Goal: Information Seeking & Learning: Check status

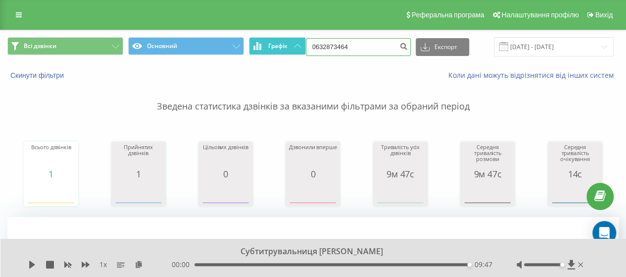
drag, startPoint x: 365, startPoint y: 48, endPoint x: 298, endPoint y: 53, distance: 67.0
click at [298, 53] on div "Всі дзвінки Основний Графік 0632873464 Експорт .csv .xls .xlsx [DATE] - [DATE]" at bounding box center [312, 46] width 611 height 19
paste input "64408912"
type input "0664408912"
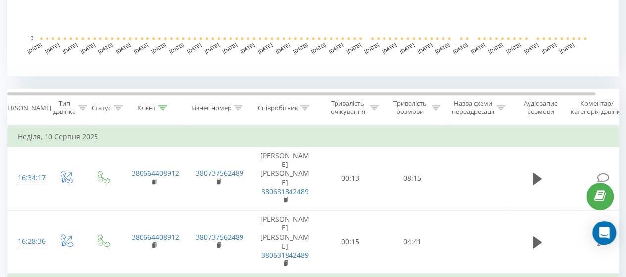
scroll to position [346, 0]
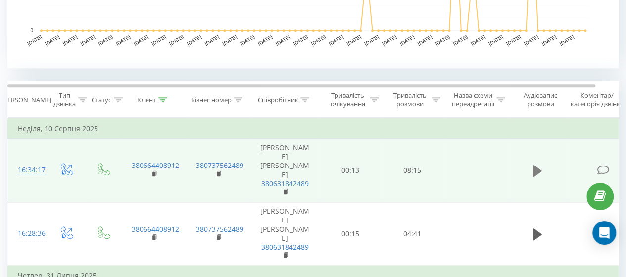
click at [534, 165] on icon at bounding box center [537, 170] width 9 height 12
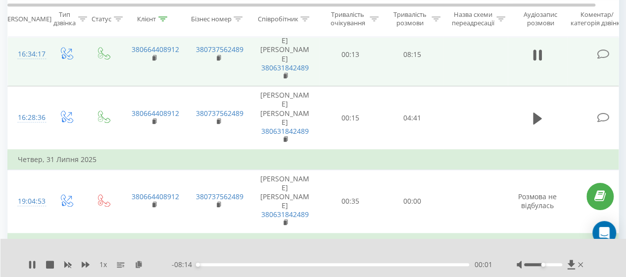
scroll to position [393, 0]
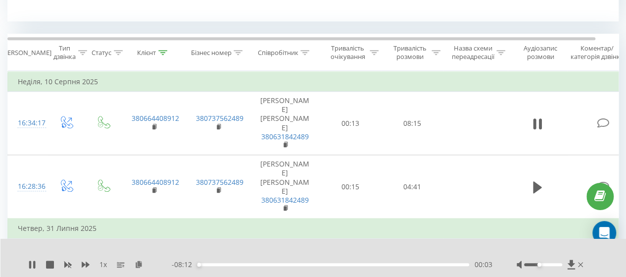
click at [540, 264] on div at bounding box center [543, 264] width 38 height 3
click at [536, 264] on div at bounding box center [543, 264] width 38 height 3
click at [222, 265] on div "00:08" at bounding box center [333, 264] width 272 height 3
click at [241, 265] on div "01:21" at bounding box center [333, 264] width 272 height 3
click at [260, 265] on div "01:22" at bounding box center [333, 264] width 272 height 3
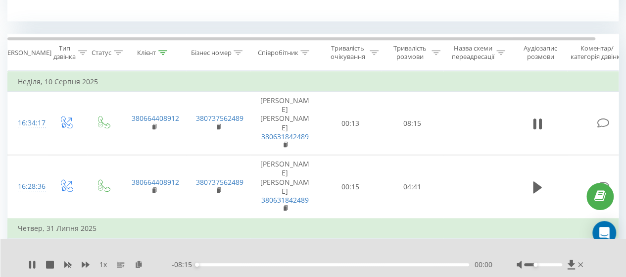
click at [293, 265] on div "00:00" at bounding box center [333, 264] width 272 height 3
click at [330, 264] on div "02:56" at bounding box center [333, 264] width 272 height 3
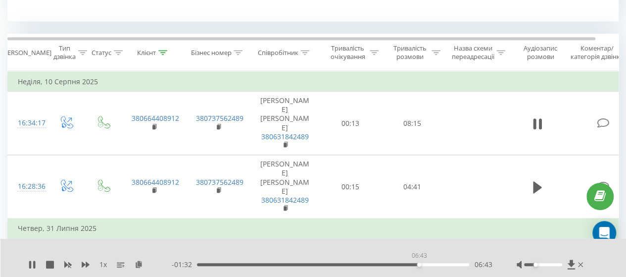
click at [418, 265] on div "06:43" at bounding box center [333, 264] width 272 height 3
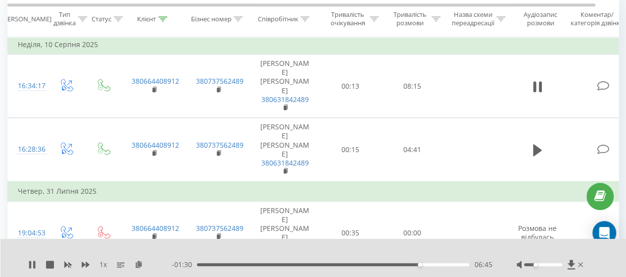
scroll to position [443, 0]
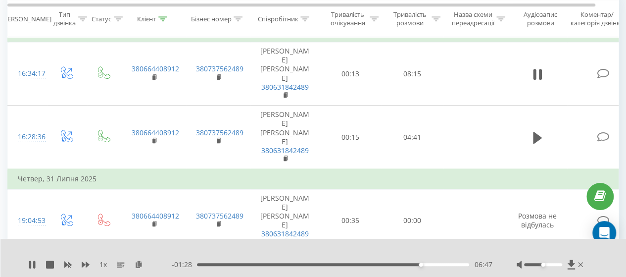
click at [541, 265] on div at bounding box center [543, 264] width 38 height 3
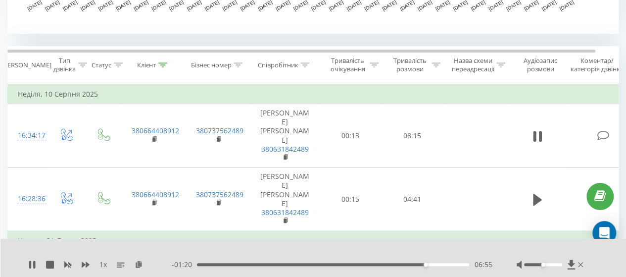
scroll to position [393, 0]
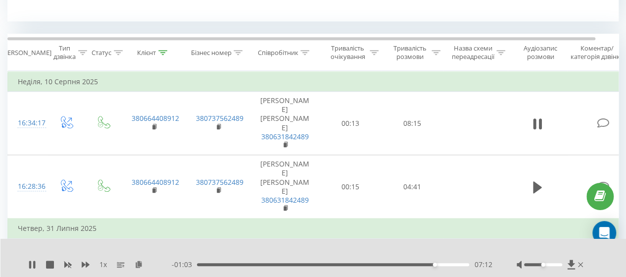
click at [427, 264] on div "07:12" at bounding box center [333, 264] width 272 height 3
click at [417, 264] on div "07:01" at bounding box center [333, 264] width 272 height 3
click at [410, 264] on div "06:42" at bounding box center [333, 264] width 272 height 3
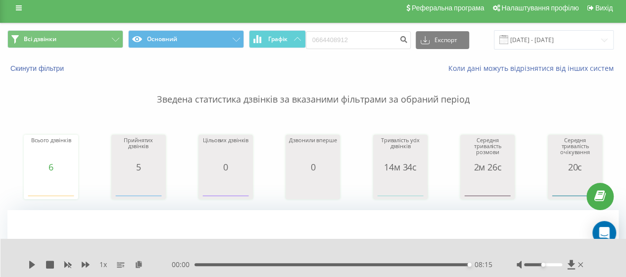
scroll to position [0, 0]
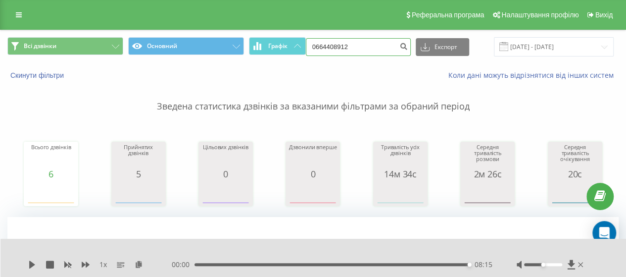
drag, startPoint x: 355, startPoint y: 46, endPoint x: 309, endPoint y: 46, distance: 46.5
click at [309, 46] on div "Всі дзвінки Основний Графік 0664408912 Експорт .csv .xls .xlsx 19.05.2025 - 19.…" at bounding box center [312, 46] width 611 height 19
paste input "956785007"
type input "0956785007"
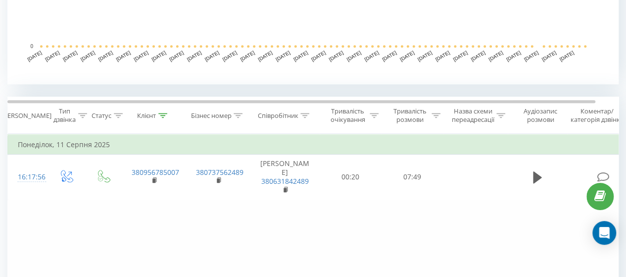
scroll to position [346, 0]
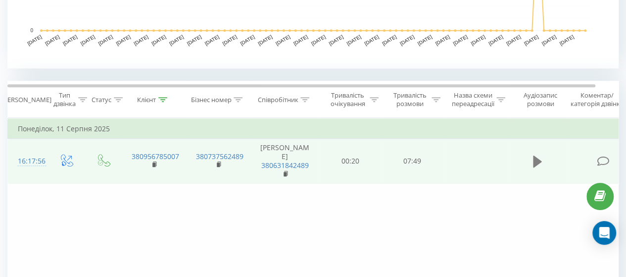
click at [535, 164] on icon at bounding box center [537, 161] width 9 height 12
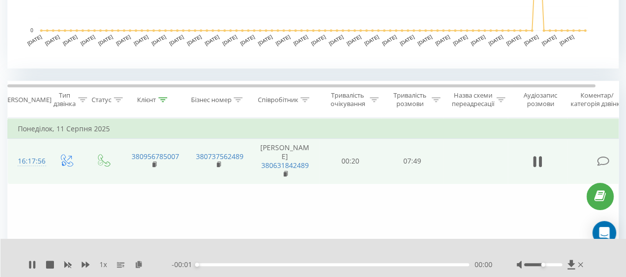
click at [283, 265] on div "00:00" at bounding box center [333, 264] width 272 height 3
click at [283, 265] on div "02:29" at bounding box center [333, 264] width 272 height 3
click at [339, 265] on div "02:30" at bounding box center [333, 264] width 272 height 3
click at [387, 264] on div "04:06" at bounding box center [333, 264] width 272 height 3
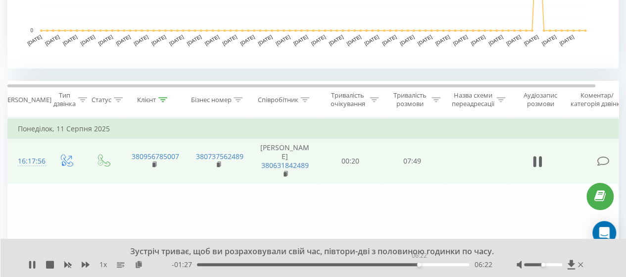
click at [418, 265] on div "06:22" at bounding box center [333, 264] width 272 height 3
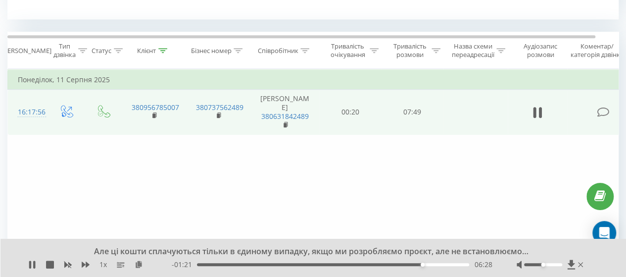
scroll to position [396, 0]
click at [435, 265] on div "06:30" at bounding box center [333, 264] width 272 height 3
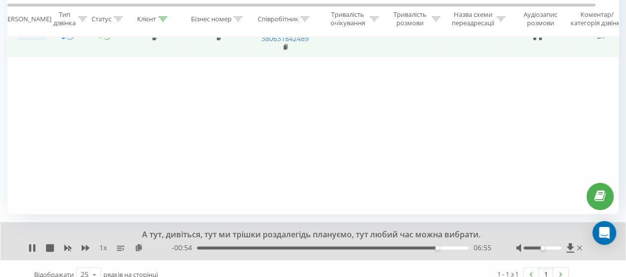
scroll to position [484, 0]
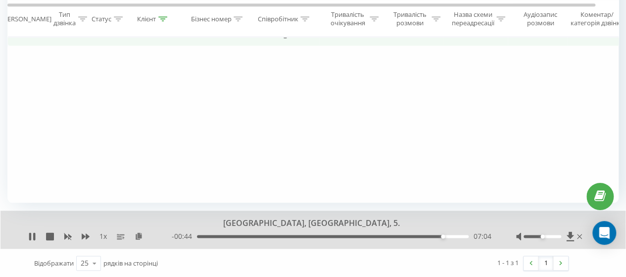
click at [549, 235] on div at bounding box center [542, 235] width 38 height 3
click at [414, 235] on div "07:06" at bounding box center [333, 235] width 272 height 3
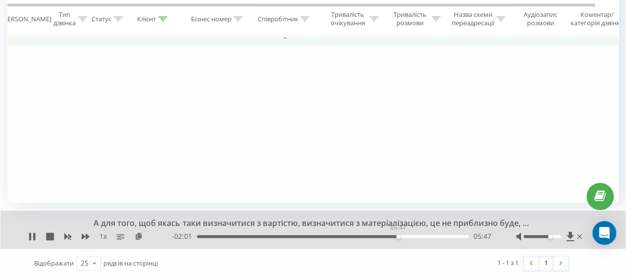
click at [398, 234] on div "05:47" at bounding box center [333, 235] width 272 height 3
click at [88, 234] on icon at bounding box center [86, 236] width 8 height 6
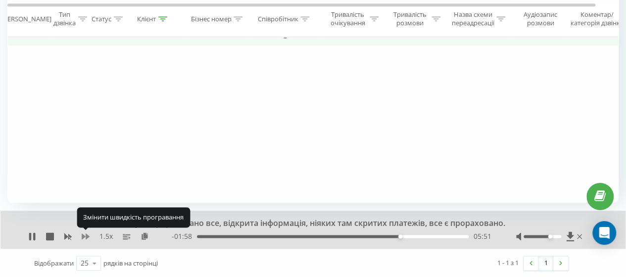
click at [88, 234] on icon at bounding box center [86, 236] width 8 height 6
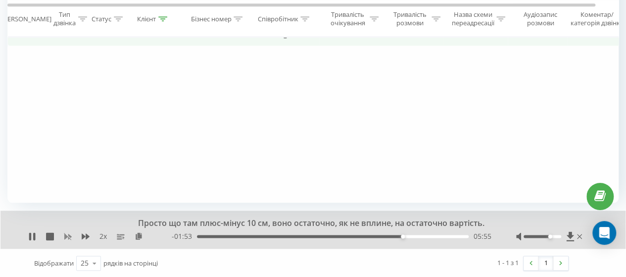
click at [65, 235] on icon at bounding box center [67, 236] width 7 height 6
click at [84, 233] on icon at bounding box center [86, 236] width 8 height 8
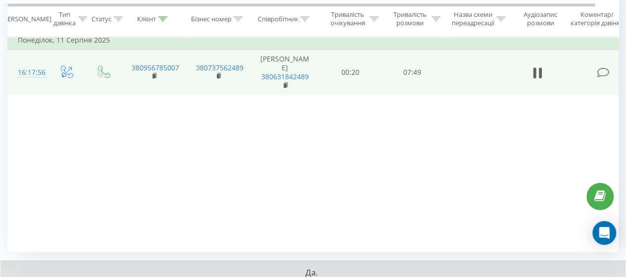
scroll to position [385, 0]
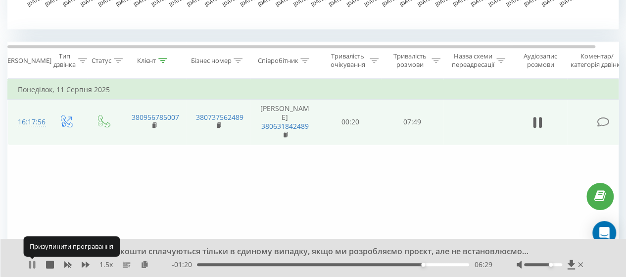
click at [33, 266] on icon at bounding box center [32, 264] width 8 height 8
